Goal: Task Accomplishment & Management: Manage account settings

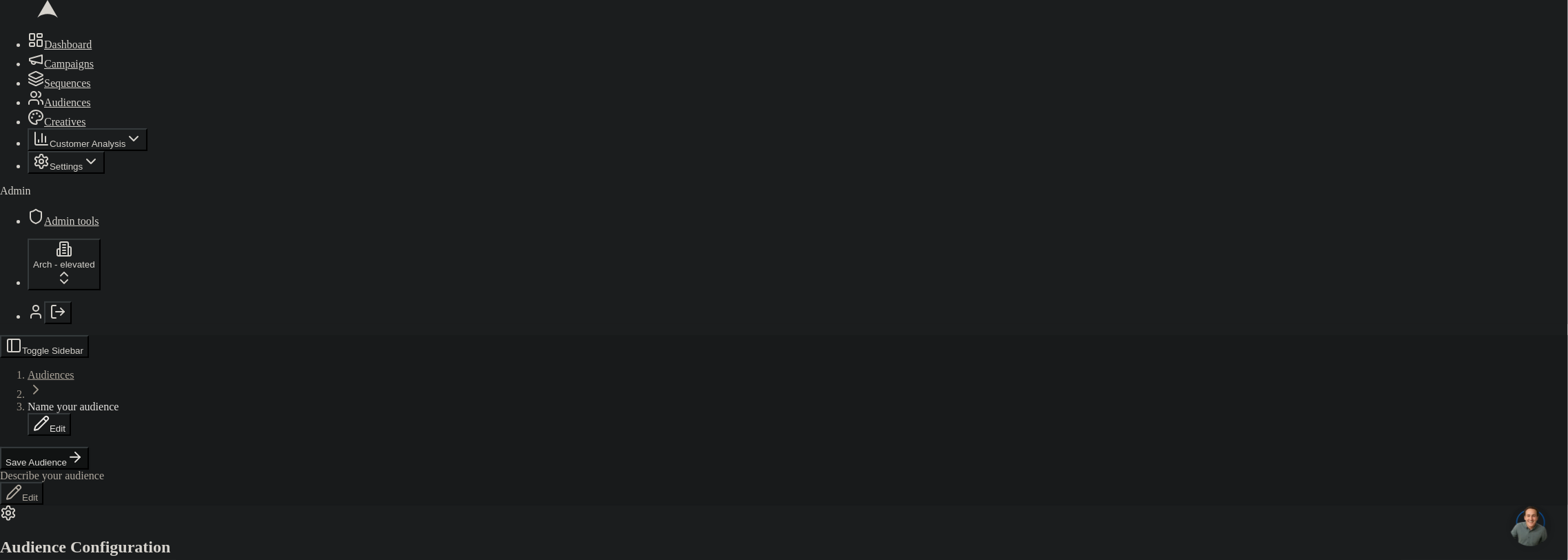
click at [124, 406] on span "Name your audience" at bounding box center [78, 412] width 91 height 12
type input "ai score"
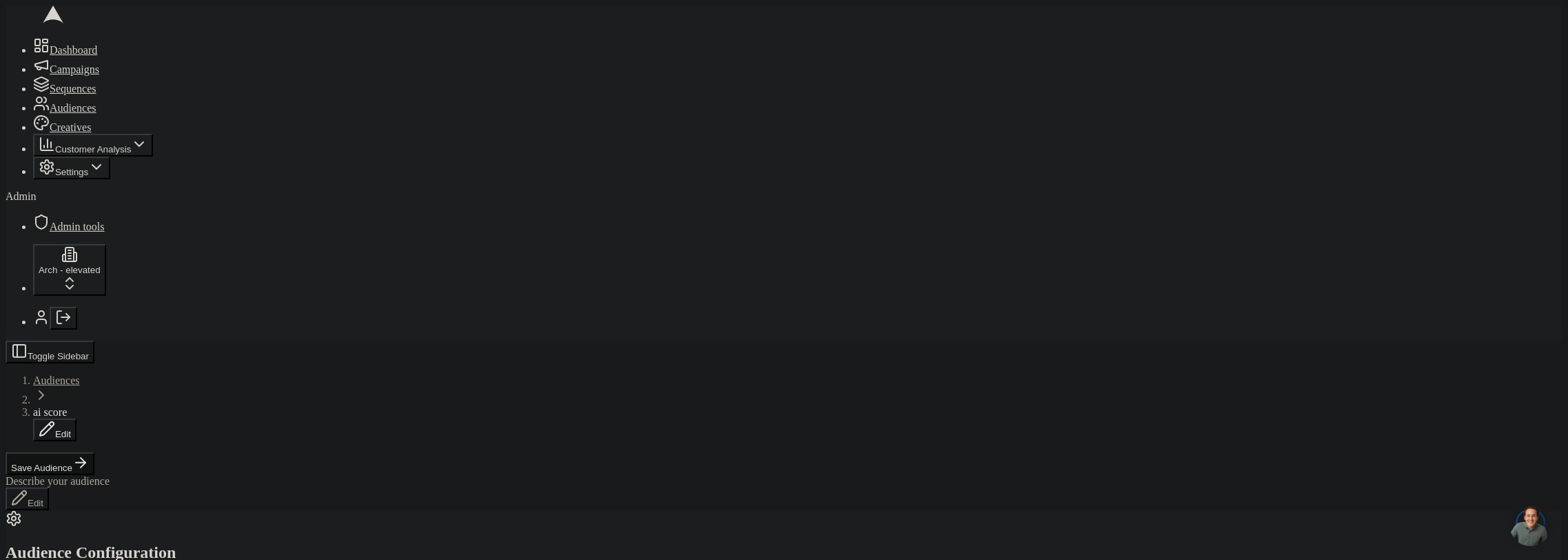
scroll to position [0, 0]
type input "524"
click at [1434, 162] on button "Set" at bounding box center [1421, 155] width 25 height 15
click at [95, 453] on button "Save Audience" at bounding box center [50, 464] width 89 height 23
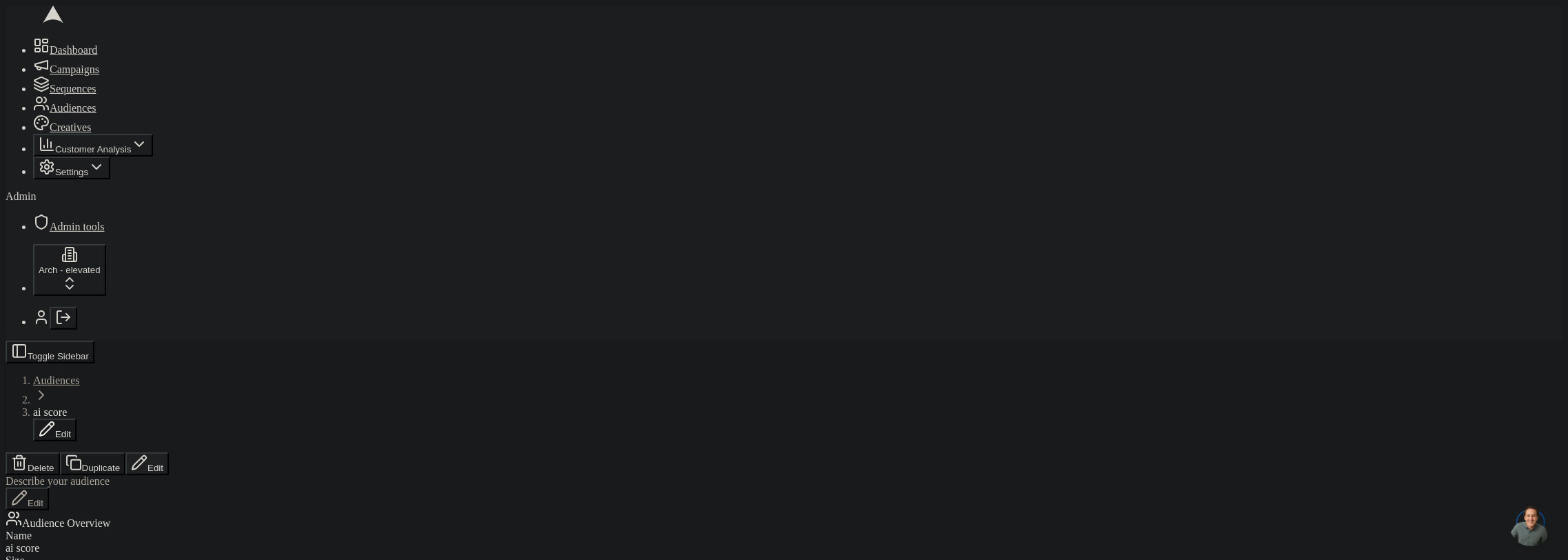
click at [169, 453] on button "Edit" at bounding box center [147, 464] width 44 height 23
click at [95, 453] on button "Save Audience" at bounding box center [50, 464] width 89 height 23
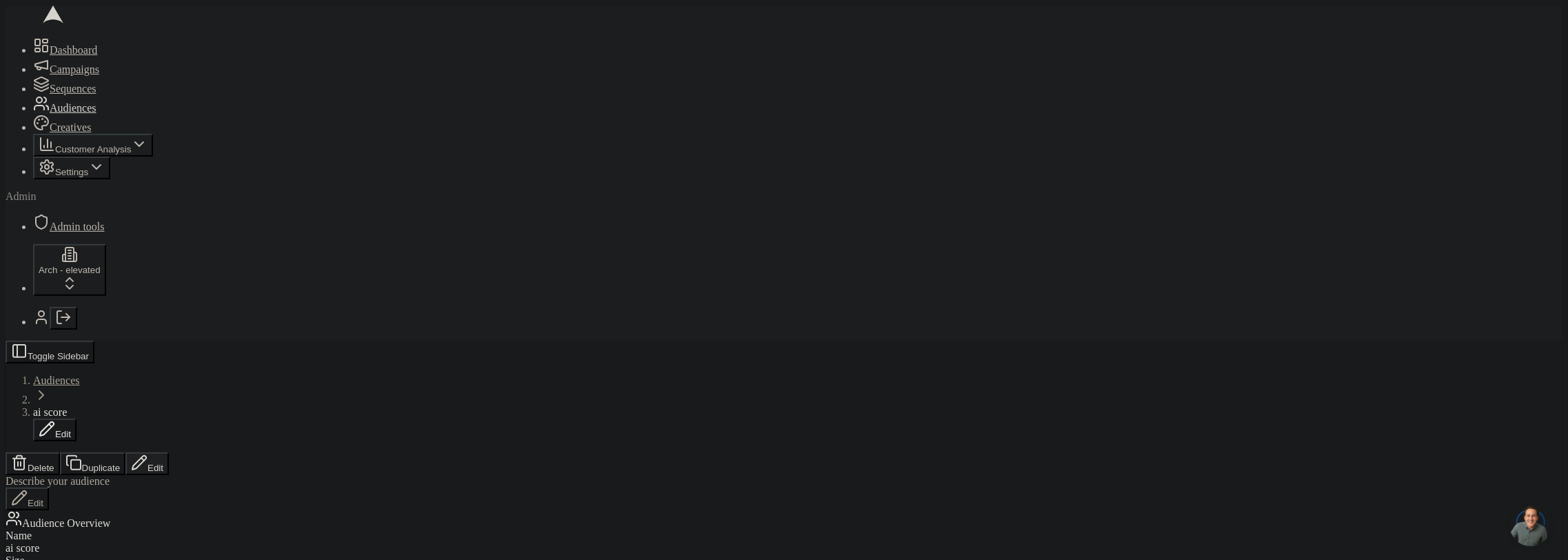
click at [169, 453] on button "Edit" at bounding box center [147, 464] width 44 height 23
click at [95, 453] on button "Save Audience" at bounding box center [50, 464] width 89 height 23
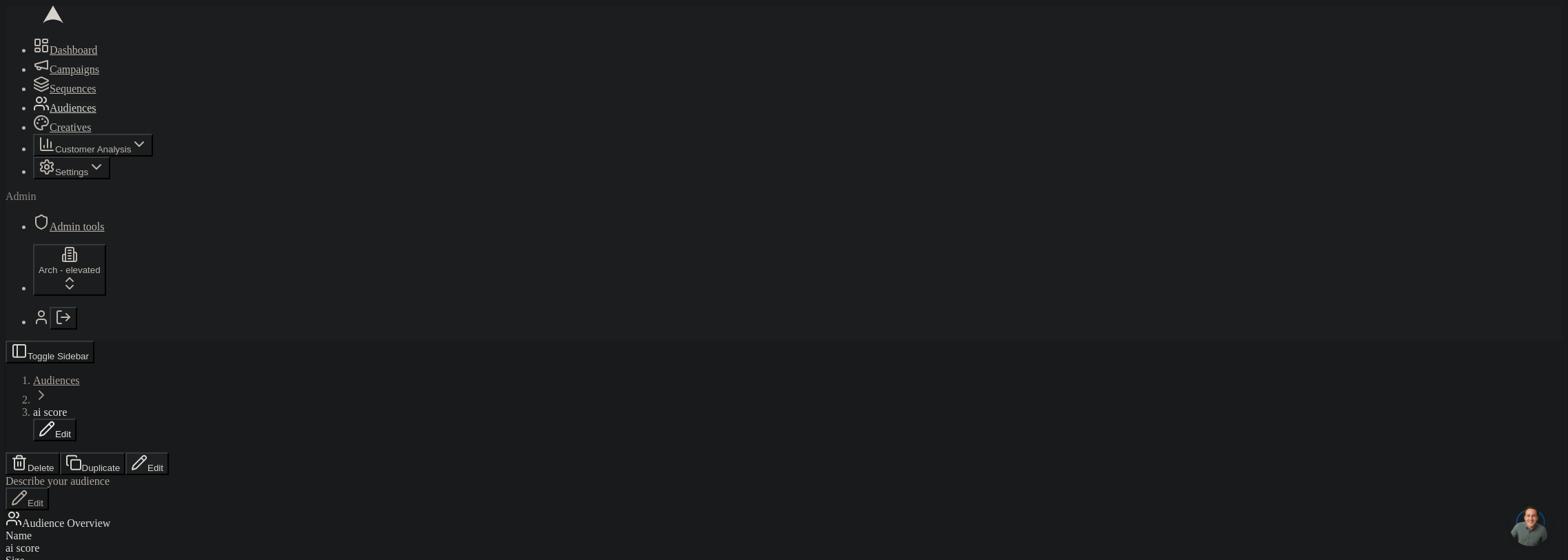
click at [169, 453] on button "Edit" at bounding box center [147, 464] width 44 height 23
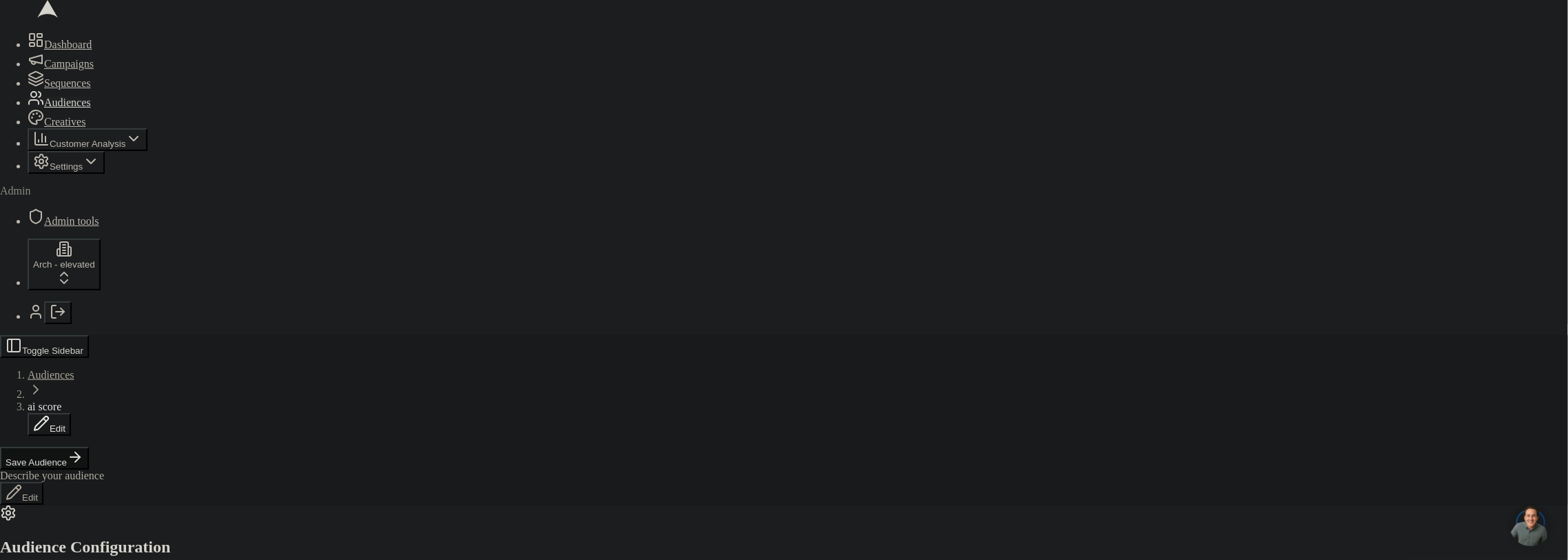
click at [55, 325] on icon "Log out" at bounding box center [63, 316] width 16 height 16
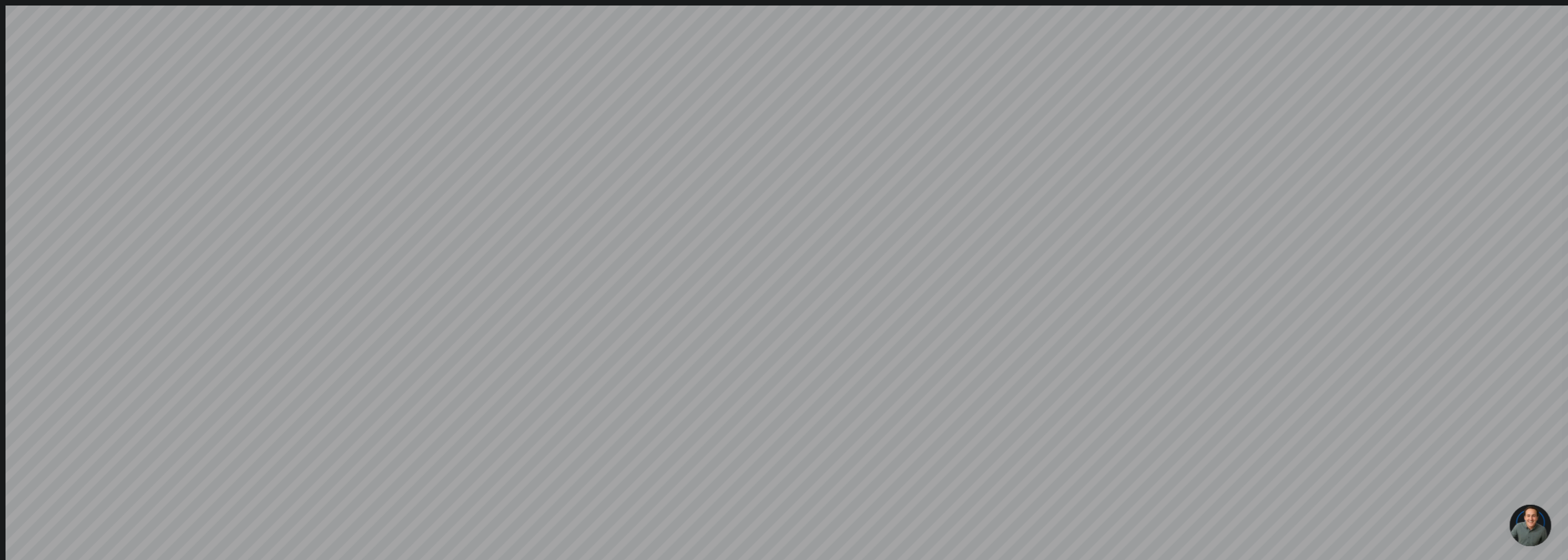
type input "sacha@getarch.com"
